Goal: Communication & Community: Connect with others

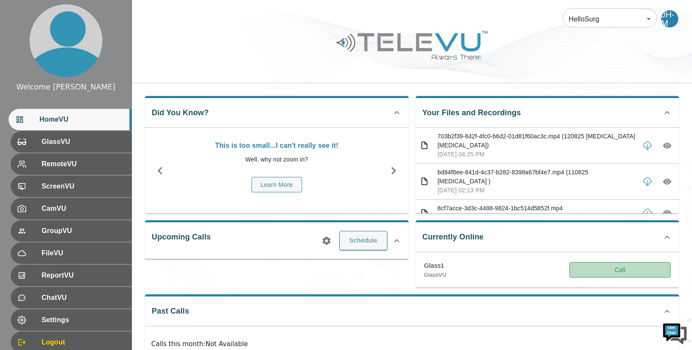
click at [630, 267] on button "Call" at bounding box center [620, 270] width 101 height 16
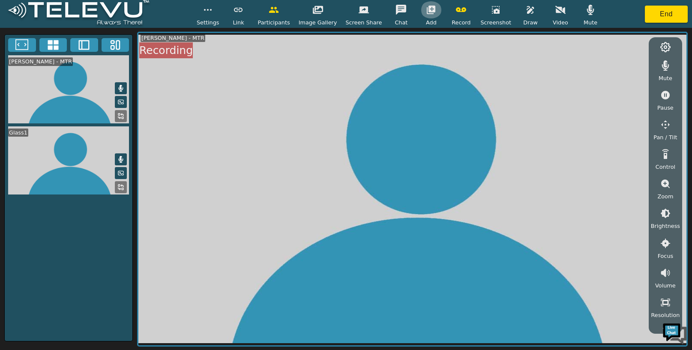
click at [429, 13] on icon "button" at bounding box center [431, 10] width 10 height 10
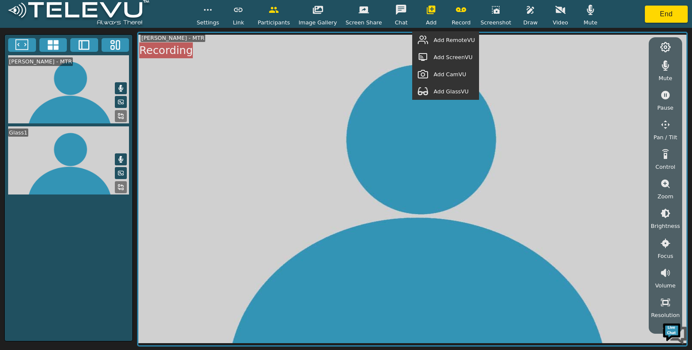
click at [459, 92] on span "Add GlassVU" at bounding box center [451, 91] width 35 height 8
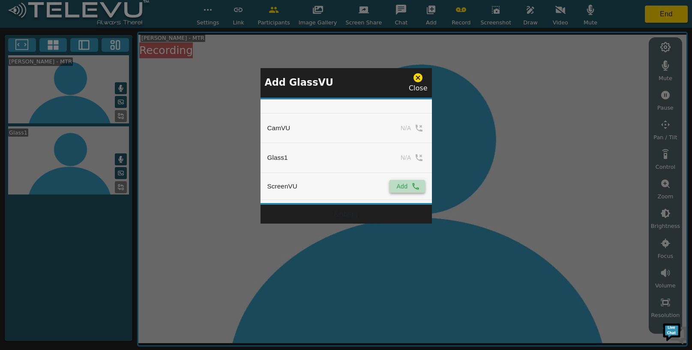
click at [411, 189] on icon "simple table" at bounding box center [415, 186] width 9 height 9
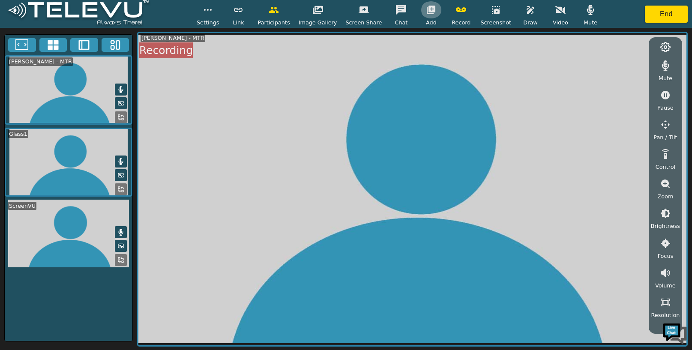
click at [427, 10] on icon "button" at bounding box center [431, 10] width 9 height 9
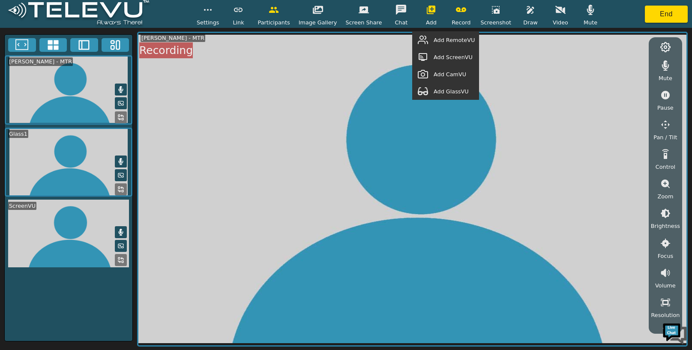
click at [449, 38] on span "Add RemoteVU" at bounding box center [454, 40] width 41 height 8
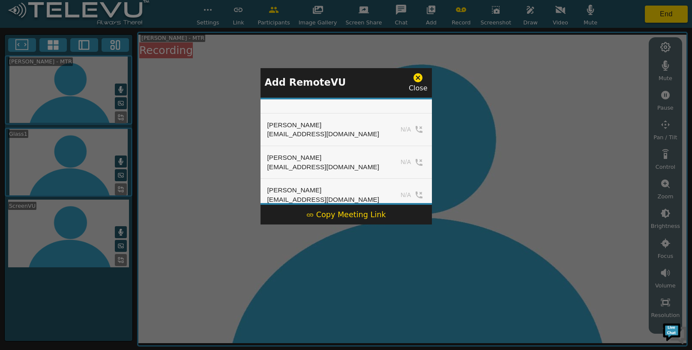
click at [348, 213] on div "Copy Meeting Link" at bounding box center [346, 214] width 80 height 11
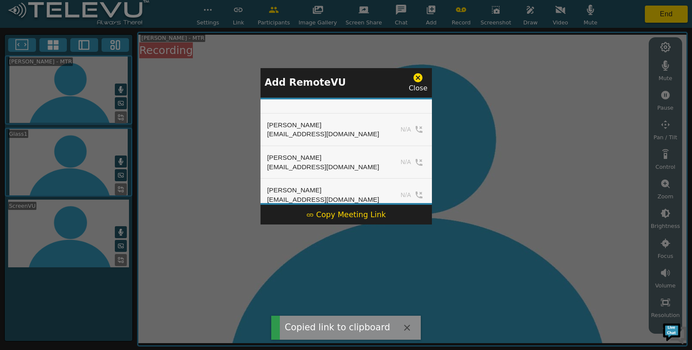
click at [420, 76] on icon at bounding box center [418, 77] width 11 height 11
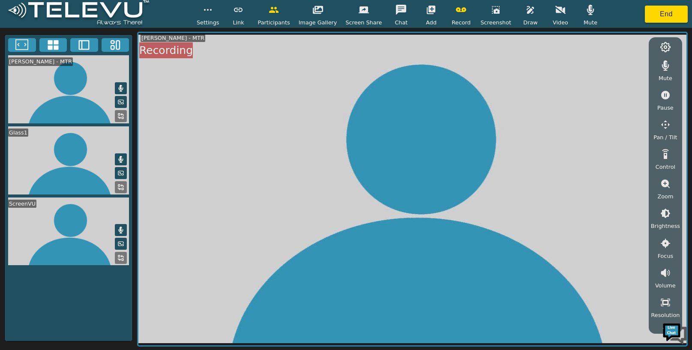
click at [662, 225] on span "Brightness" at bounding box center [665, 226] width 29 height 8
click at [661, 256] on icon "button" at bounding box center [665, 260] width 10 height 10
click at [662, 255] on button "button" at bounding box center [665, 260] width 21 height 17
click at [662, 253] on button "button" at bounding box center [665, 260] width 21 height 17
